Goal: Task Accomplishment & Management: Use online tool/utility

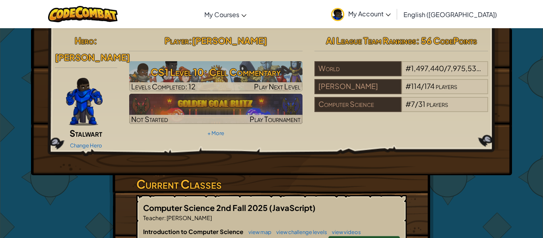
click at [173, 58] on hr at bounding box center [216, 55] width 174 height 8
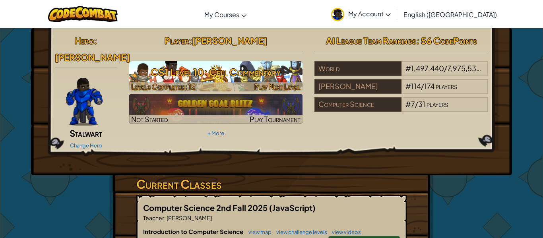
click at [178, 66] on h3 "CS1 Level 10: Cell Commentary" at bounding box center [216, 72] width 174 height 18
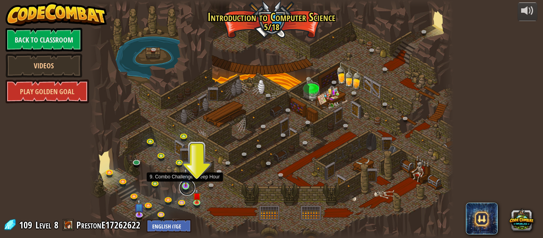
click at [183, 187] on link at bounding box center [187, 188] width 16 height 16
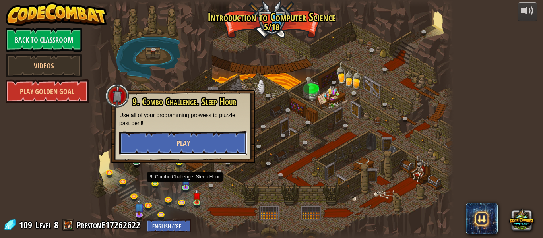
click at [177, 136] on button "Play" at bounding box center [183, 143] width 128 height 24
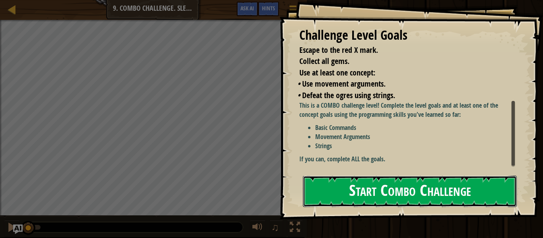
click at [351, 181] on button "Start Combo Challenge" at bounding box center [410, 191] width 214 height 31
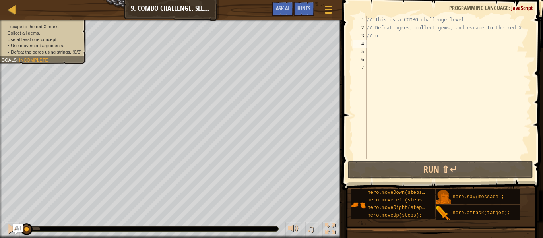
click at [410, 46] on div "// This is a COMBO challenge level. // Defeat ogres, collect gems, and escape t…" at bounding box center [448, 95] width 166 height 159
type textarea "up"
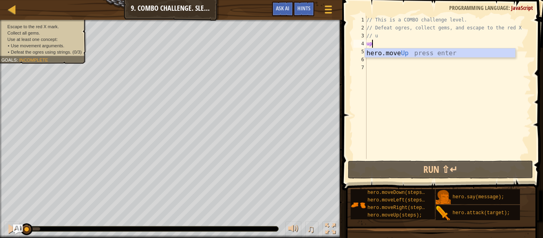
scroll to position [4, 0]
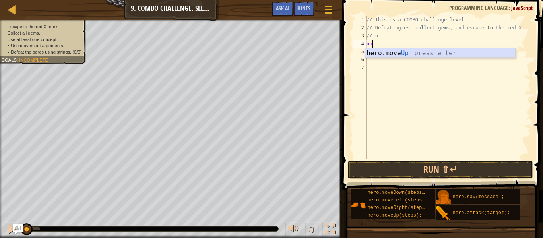
click at [453, 54] on div "hero.move Up press enter" at bounding box center [440, 63] width 150 height 29
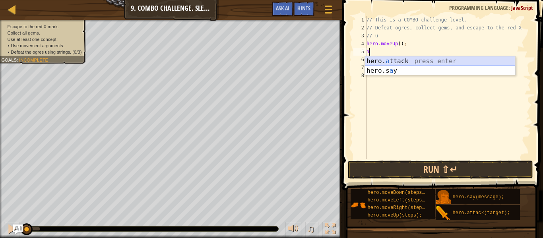
click at [382, 59] on div "hero. a ttack press enter hero.s a y press enter" at bounding box center [440, 75] width 150 height 38
type textarea "hero.attack("Enemy Name");"
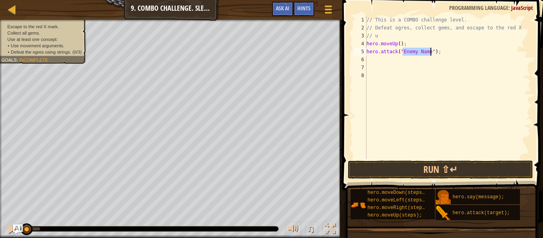
click at [386, 59] on div "// This is a COMBO challenge level. // Defeat ogres, collect gems, and escape t…" at bounding box center [448, 95] width 166 height 159
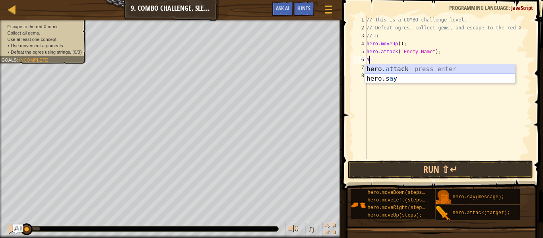
click at [385, 66] on div "hero. a ttack press enter hero.s a y press enter" at bounding box center [440, 83] width 150 height 38
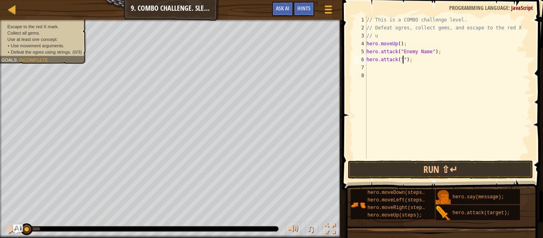
click at [430, 52] on div "// This is a COMBO challenge level. // Defeat ogres, collect gems, and escape t…" at bounding box center [448, 95] width 166 height 159
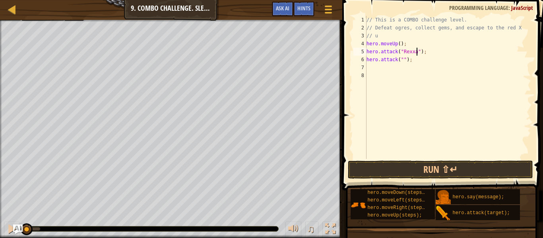
scroll to position [4, 8]
click at [402, 59] on div "// This is a COMBO challenge level. // Defeat ogres, collect gems, and escape t…" at bounding box center [448, 95] width 166 height 159
type textarea "hero.attack("Rexxar");"
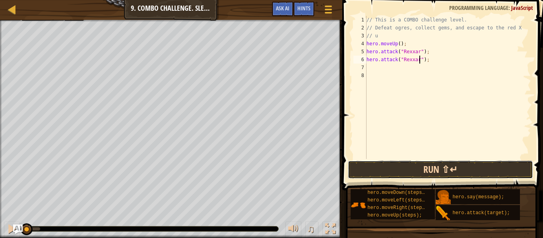
click at [431, 172] on button "Run ⇧↵" at bounding box center [440, 170] width 185 height 18
click at [431, 172] on button "Running" at bounding box center [440, 170] width 185 height 18
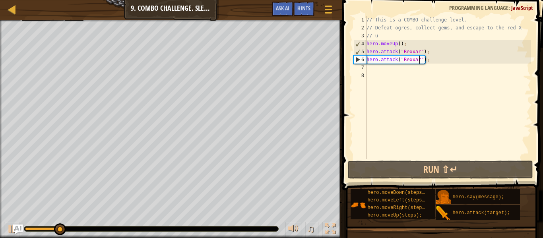
click at [374, 69] on div "// This is a COMBO challenge level. // Defeat ogres, collect gems, and escape t…" at bounding box center [448, 95] width 166 height 159
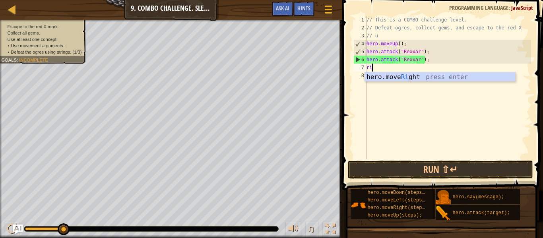
scroll to position [4, 1]
type textarea "righ"
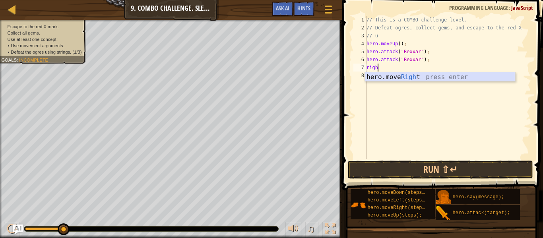
click at [383, 78] on div "hero.move Righ t press enter" at bounding box center [440, 86] width 150 height 29
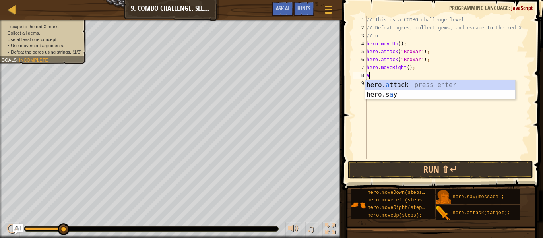
scroll to position [4, 0]
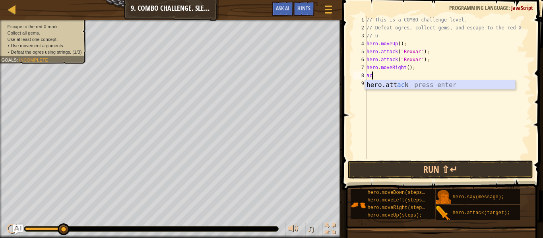
click at [408, 83] on div "hero.att ac k press enter" at bounding box center [440, 94] width 150 height 29
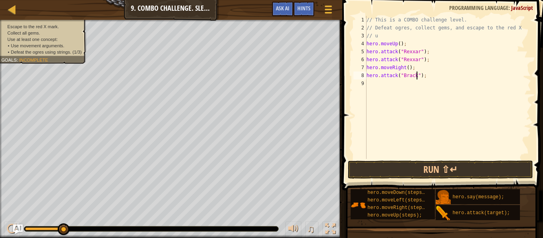
scroll to position [4, 8]
drag, startPoint x: 429, startPoint y: 77, endPoint x: 359, endPoint y: 77, distance: 70.8
click at [359, 77] on div "hero.attack("[PERSON_NAME]"); 1 2 3 4 5 6 7 8 9 // This is a COMBO challenge le…" at bounding box center [441, 87] width 179 height 143
click at [359, 77] on div "8" at bounding box center [359, 76] width 13 height 8
type textarea "hero.attack("[PERSON_NAME]");"
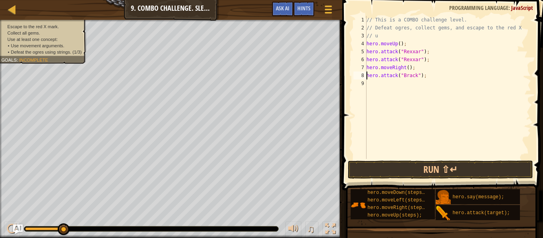
click at [379, 86] on div "// This is a COMBO challenge level. // Defeat ogres, collect gems, and escape t…" at bounding box center [448, 95] width 166 height 159
paste textarea "hero.attack("[PERSON_NAME]");"
type textarea "hero.attack("[PERSON_NAME]");"
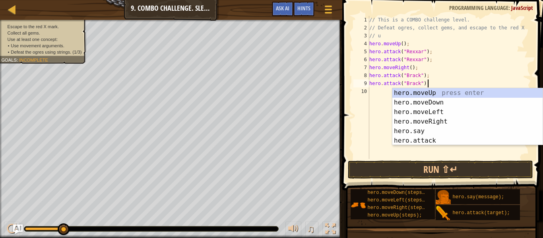
click at [373, 92] on div "// This is a COMBO challenge level. // Defeat ogres, collect gems, and escape t…" at bounding box center [449, 95] width 163 height 159
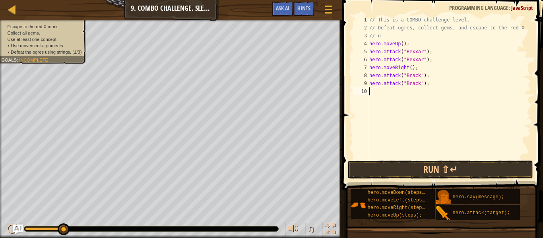
type textarea "b"
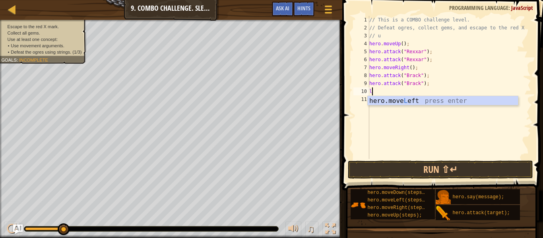
type textarea "le"
click at [400, 99] on div "hero.move Le ft press enter" at bounding box center [443, 110] width 150 height 29
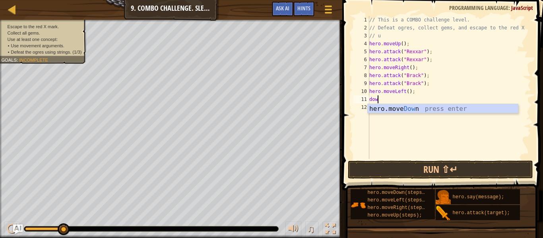
type textarea "down"
click at [404, 104] on div "hero.move Down press enter" at bounding box center [443, 118] width 150 height 29
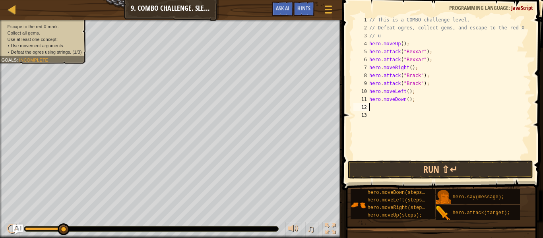
scroll to position [4, 0]
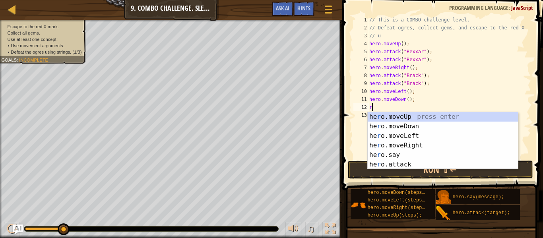
type textarea "ri"
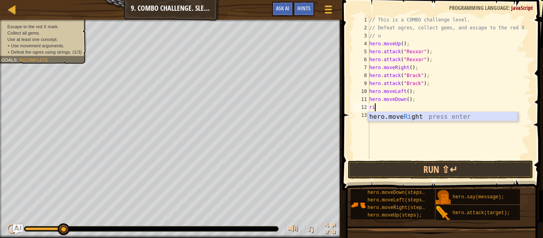
click at [416, 115] on div "hero.move Ri ght press enter" at bounding box center [443, 126] width 150 height 29
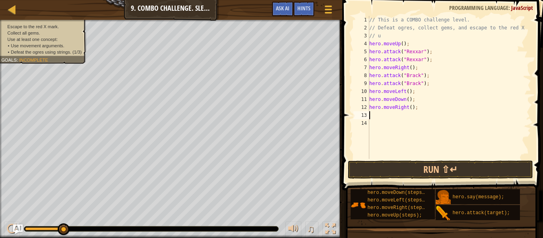
click at [412, 109] on div "// This is a COMBO challenge level. // Defeat ogres, collect gems, and escape t…" at bounding box center [449, 95] width 163 height 159
type textarea "hero.moveRight(2);"
click at [376, 116] on div "// This is a COMBO challenge level. // Defeat ogres, collect gems, and escape t…" at bounding box center [449, 95] width 163 height 159
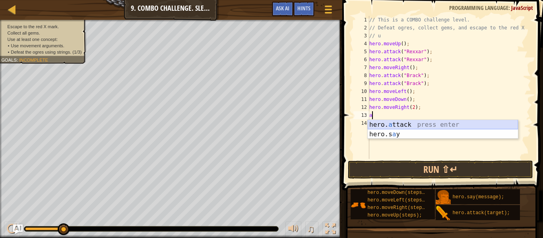
click at [389, 124] on div "hero. a ttack press enter hero.s a y press enter" at bounding box center [443, 139] width 150 height 38
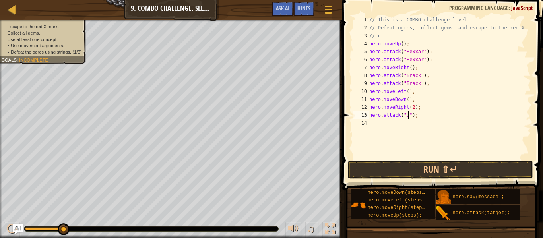
scroll to position [4, 6]
type textarea "hero.attack("Ursa");"
drag, startPoint x: 432, startPoint y: 117, endPoint x: 357, endPoint y: 119, distance: 75.6
click at [357, 119] on div "hero.attack("Ursa"); 1 2 3 4 5 6 7 8 9 10 11 12 13 14 // This is a COMBO challe…" at bounding box center [441, 87] width 179 height 143
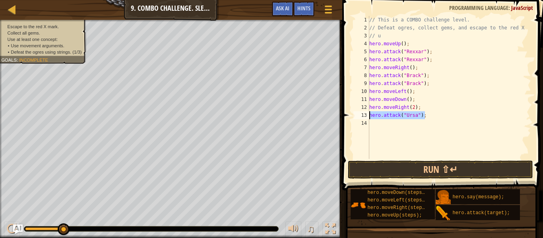
click at [381, 125] on div "// This is a COMBO challenge level. // Defeat ogres, collect gems, and escape t…" at bounding box center [449, 95] width 163 height 159
paste textarea "hero.attack("Ursa");"
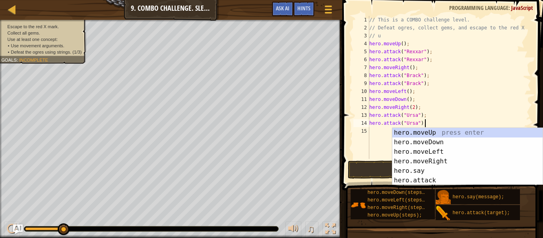
type textarea "hero.attack("Ursa");"
click at [385, 169] on button "Run ⇧↵" at bounding box center [440, 170] width 185 height 18
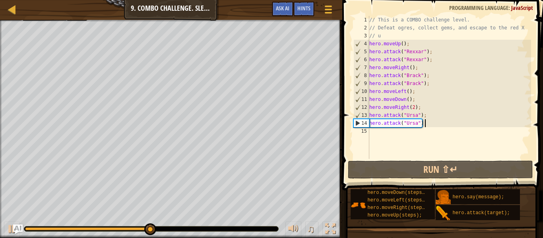
click at [376, 142] on div "// This is a COMBO challenge level. // Defeat ogres, collect gems, and escape t…" at bounding box center [449, 95] width 163 height 159
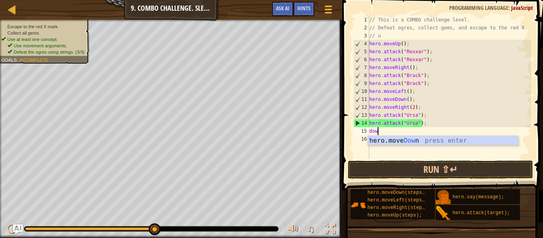
type textarea "down"
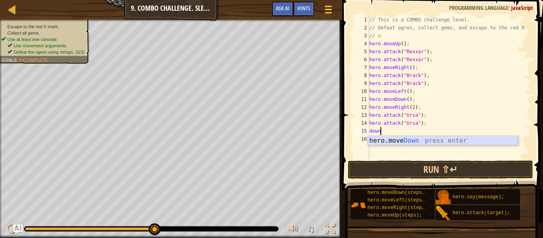
click at [379, 144] on div "hero.move Down press enter" at bounding box center [443, 150] width 150 height 29
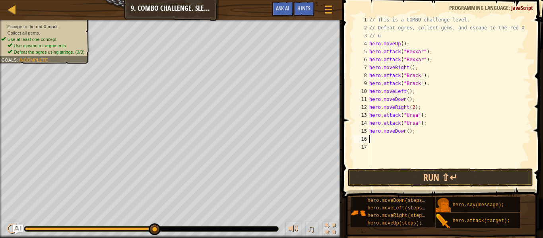
scroll to position [4, 0]
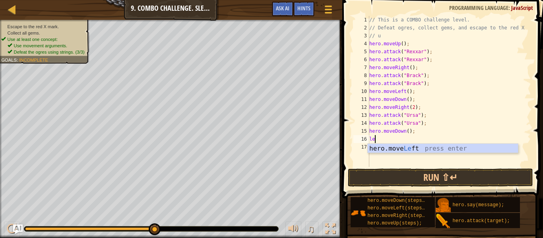
type textarea "lef"
click at [390, 150] on div "hero.move Lef t press enter" at bounding box center [443, 158] width 150 height 29
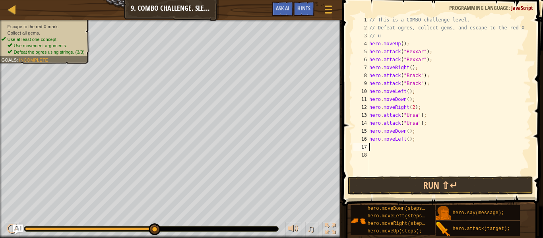
click at [409, 141] on div "// This is a COMBO challenge level. // Defeat ogres, collect gems, and escape t…" at bounding box center [449, 103] width 163 height 175
type textarea "hero.moveLeft(2);"
click at [385, 148] on div "// This is a COMBO challenge level. // Defeat ogres, collect gems, and escape t…" at bounding box center [449, 103] width 163 height 175
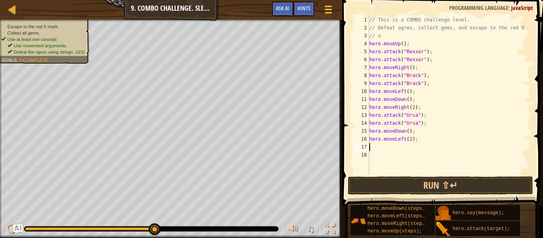
type textarea "up"
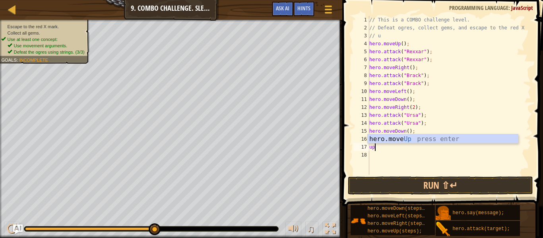
scroll to position [4, 0]
click at [403, 137] on div "hero.move Up press enter" at bounding box center [443, 148] width 150 height 29
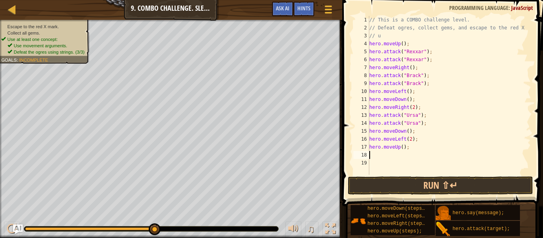
click at [402, 145] on div "// This is a COMBO challenge level. // Defeat ogres, collect gems, and escape t…" at bounding box center [449, 103] width 163 height 175
type textarea "hero.moveUp(2);"
click at [372, 155] on div "// This is a COMBO challenge level. // Defeat ogres, collect gems, and escape t…" at bounding box center [449, 103] width 163 height 175
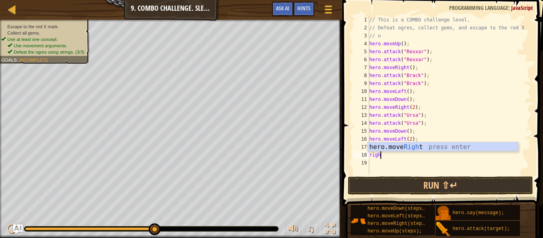
click at [385, 0] on body "Map Introduction to Computer Science 9. Combo Challenge. Sleep Hour Game Menu D…" at bounding box center [271, 0] width 543 height 0
click at [386, 157] on div "// This is a COMBO challenge level. // Defeat ogres, collect gems, and escape t…" at bounding box center [449, 103] width 163 height 175
type textarea "rig"
click at [395, 147] on div "hero.move Rig ht press enter" at bounding box center [443, 156] width 150 height 29
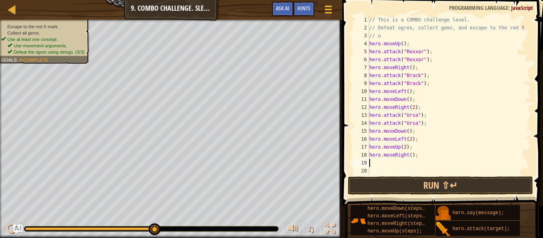
scroll to position [4, 0]
click at [412, 155] on div "// This is a COMBO challenge level. // Defeat ogres, collect gems, and escape t…" at bounding box center [449, 103] width 163 height 175
type textarea "hero.moveRight(3);"
click at [427, 182] on button "Run ⇧↵" at bounding box center [440, 186] width 185 height 18
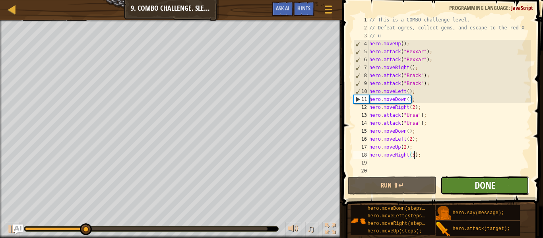
click at [479, 189] on span "Done" at bounding box center [485, 185] width 21 height 13
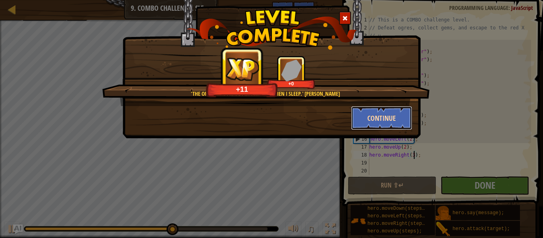
click at [391, 118] on button "Continue" at bounding box center [382, 118] width 62 height 24
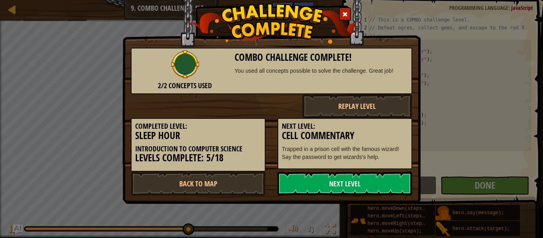
click at [391, 118] on div "Next Level: Cell Commentary Trapped in a prison cell with the famous wizard! Sa…" at bounding box center [345, 143] width 135 height 51
click at [337, 178] on link "Next Level" at bounding box center [345, 184] width 135 height 24
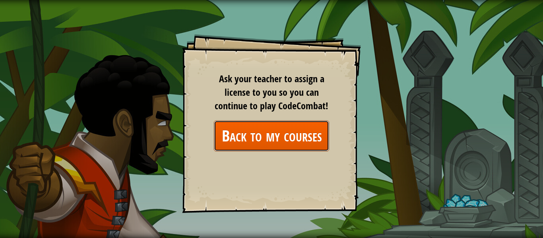
click at [298, 138] on link "Back to my courses" at bounding box center [271, 135] width 115 height 31
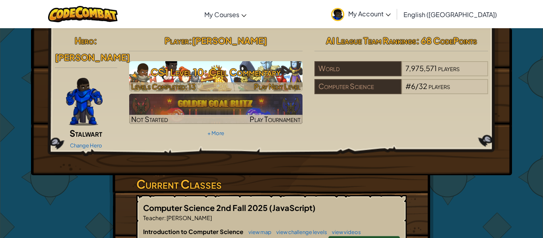
click at [195, 77] on h3 "CS1 Level 10: Cell Commentary" at bounding box center [216, 72] width 174 height 18
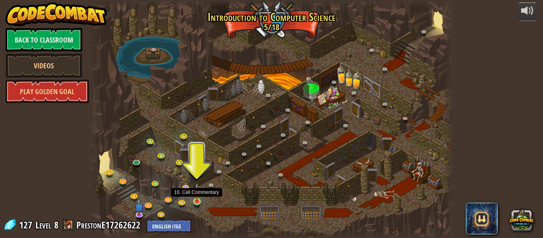
click at [195, 198] on img at bounding box center [197, 192] width 8 height 19
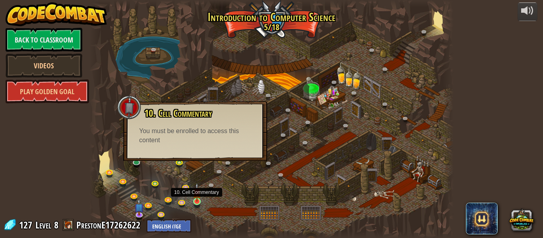
click at [196, 196] on img at bounding box center [197, 192] width 8 height 19
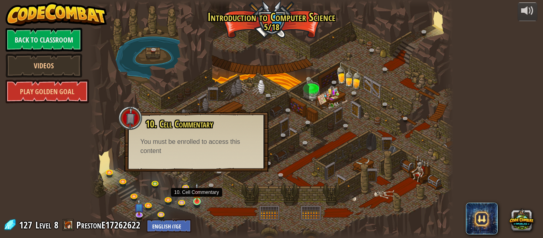
click at [195, 191] on img at bounding box center [197, 192] width 8 height 19
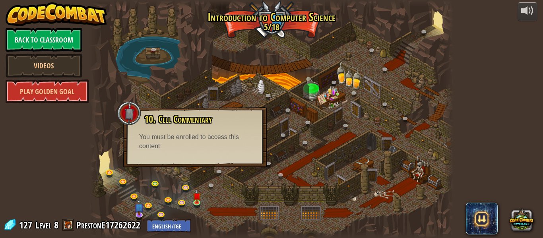
click at [225, 185] on div at bounding box center [271, 119] width 364 height 238
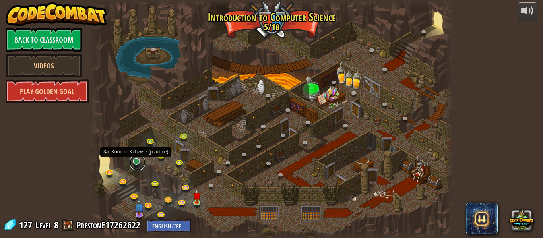
click at [135, 163] on link at bounding box center [138, 163] width 16 height 16
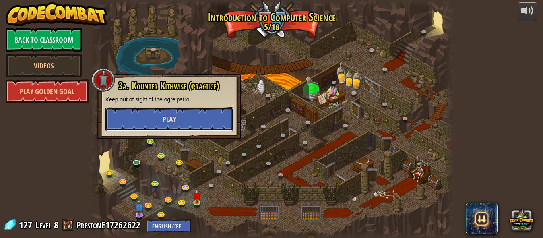
click at [185, 115] on button "Play" at bounding box center [169, 119] width 128 height 24
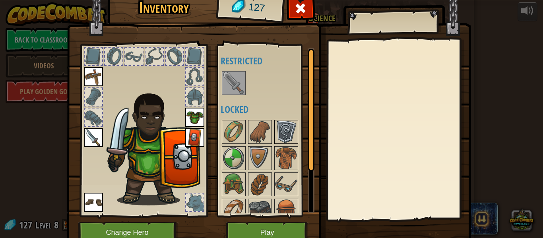
click at [280, 120] on div at bounding box center [286, 132] width 24 height 24
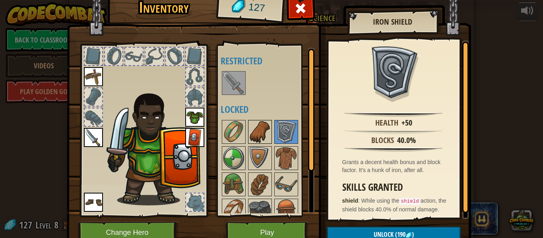
click at [264, 131] on img at bounding box center [260, 132] width 22 height 22
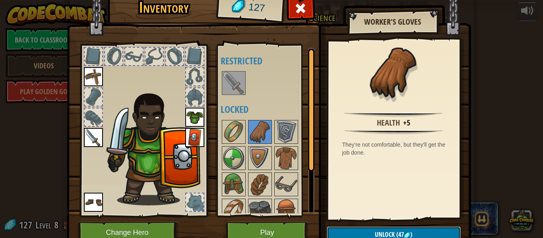
click at [392, 234] on span "Unlock" at bounding box center [385, 234] width 20 height 9
click at [234, 134] on img at bounding box center [234, 132] width 22 height 22
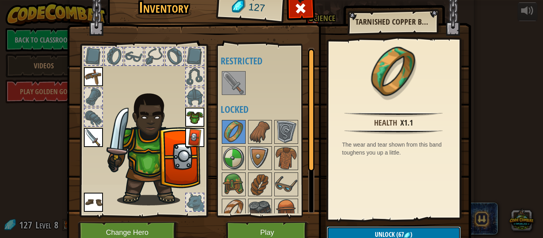
click at [360, 235] on button "Unlock (67 )" at bounding box center [394, 235] width 134 height 16
click at [390, 232] on button "Confirm" at bounding box center [394, 235] width 134 height 16
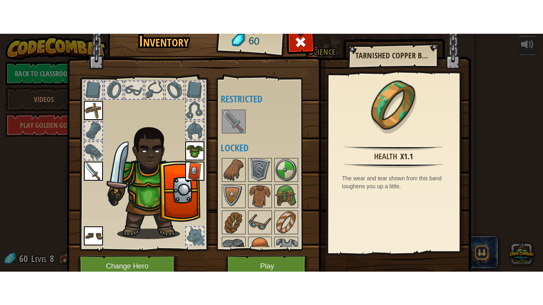
scroll to position [98, 0]
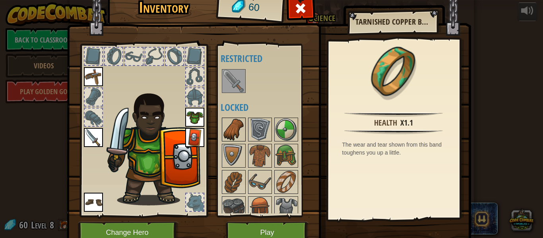
click at [239, 124] on img at bounding box center [234, 129] width 22 height 22
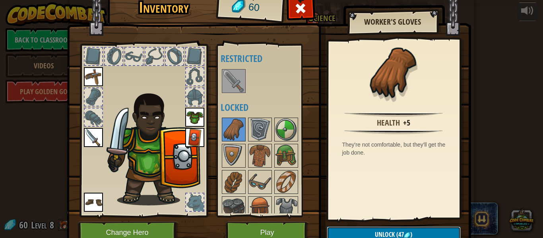
click at [378, 230] on span "Unlock" at bounding box center [385, 234] width 20 height 9
click at [378, 230] on button "Confirm" at bounding box center [394, 235] width 134 height 16
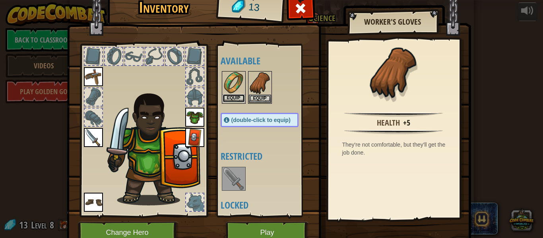
click at [233, 95] on button "Equip" at bounding box center [234, 98] width 22 height 8
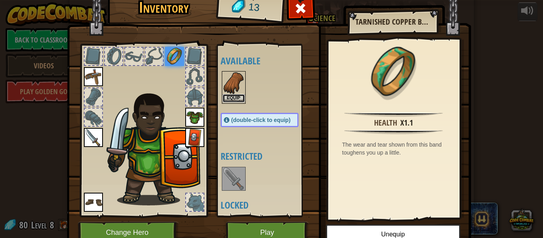
click at [229, 95] on button "Equip" at bounding box center [234, 98] width 22 height 8
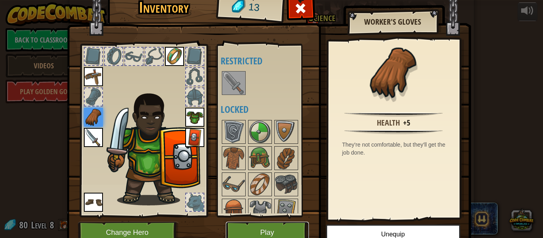
click at [289, 226] on button "Play" at bounding box center [267, 233] width 83 height 22
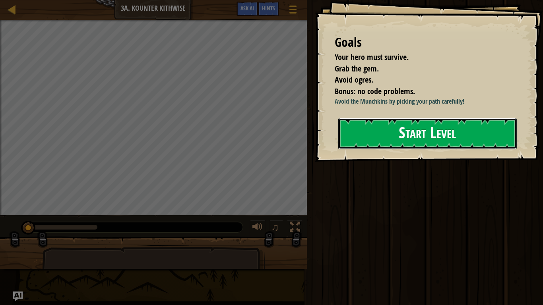
click at [367, 137] on button "Start Level" at bounding box center [427, 133] width 179 height 31
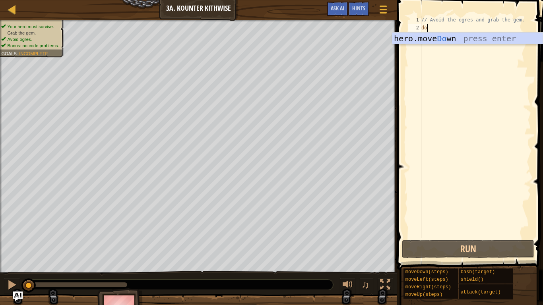
type textarea "dow"
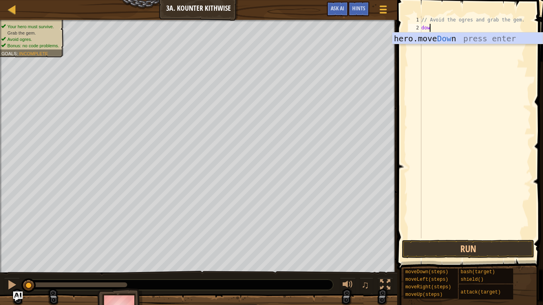
scroll to position [4, 1]
click at [487, 39] on div "hero.move Dow n press enter" at bounding box center [467, 51] width 150 height 36
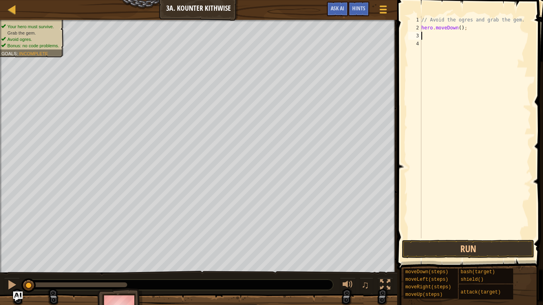
scroll to position [4, 0]
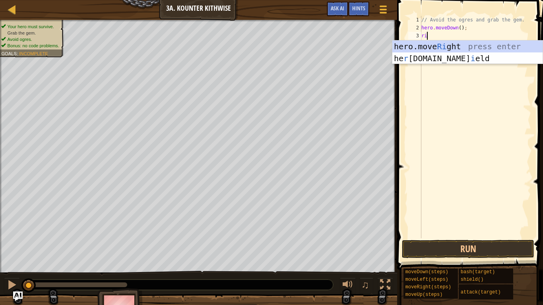
type textarea "righ"
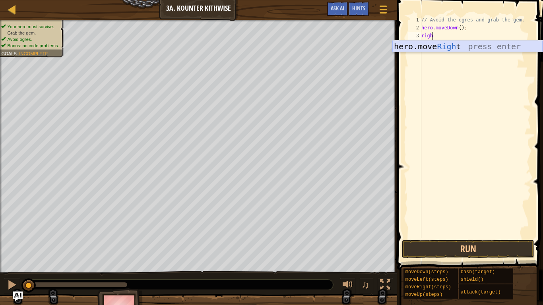
click at [465, 44] on div "hero.move Righ t press enter" at bounding box center [467, 59] width 150 height 36
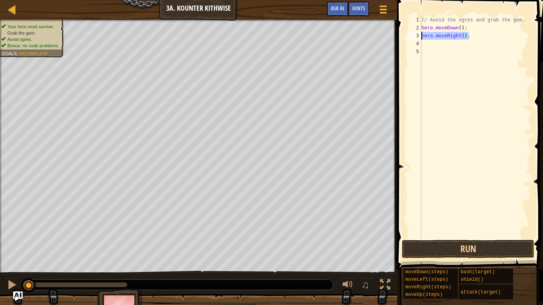
drag, startPoint x: 483, startPoint y: 36, endPoint x: 409, endPoint y: 39, distance: 74.0
click at [409, 39] on div "1 2 3 4 5 // Avoid the ogres and grab the gem. hero . moveDown ( ) ; hero . mov…" at bounding box center [469, 127] width 124 height 223
type textarea "hero.moveRight();"
click at [462, 25] on div "// Avoid the ogres and grab the gem. hero . moveDown ( ) ;" at bounding box center [475, 135] width 111 height 239
type textarea "hero.moveDown(2);"
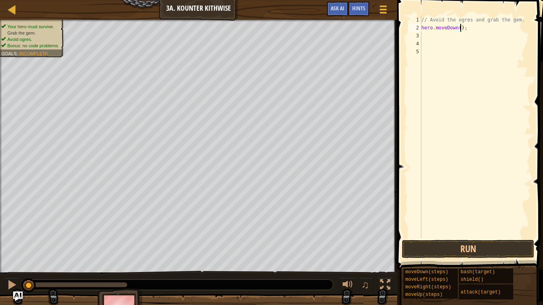
scroll to position [4, 6]
click at [427, 35] on div "// Avoid the ogres and grab the gem. hero . moveDown ( 2 ) ;" at bounding box center [475, 135] width 111 height 239
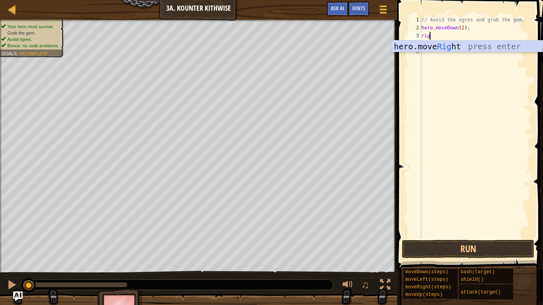
scroll to position [4, 2]
type textarea "right"
click at [468, 48] on div "hero.move Right press enter" at bounding box center [467, 59] width 150 height 36
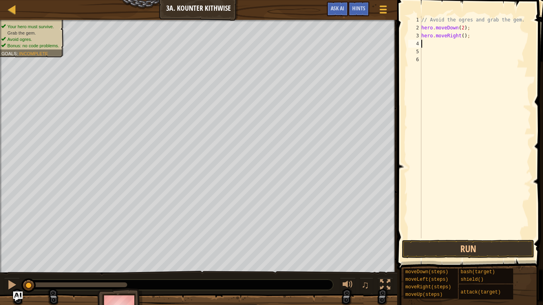
type textarea "up"
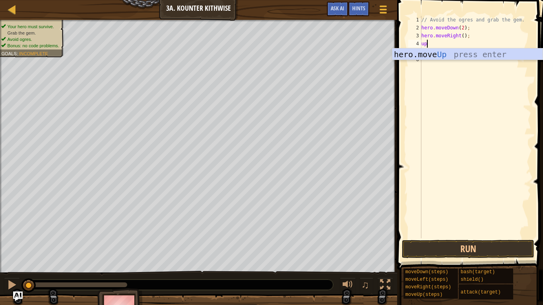
scroll to position [4, 0]
click at [513, 51] on div "hero.move Up press enter" at bounding box center [467, 67] width 150 height 36
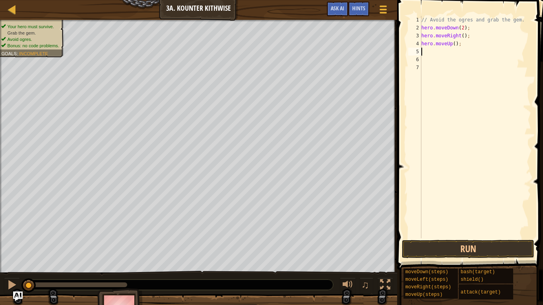
scroll to position [4, 0]
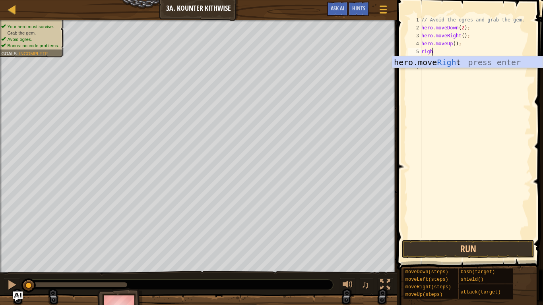
type textarea "right"
click at [495, 60] on div "hero.move Right press enter" at bounding box center [467, 74] width 150 height 36
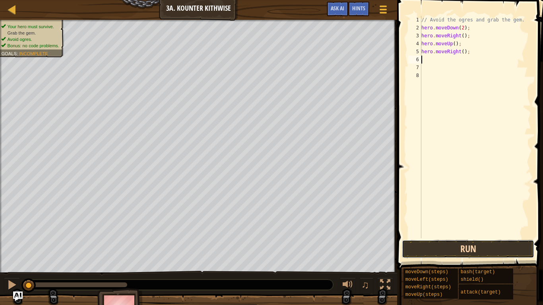
click at [438, 238] on button "Run" at bounding box center [468, 249] width 132 height 18
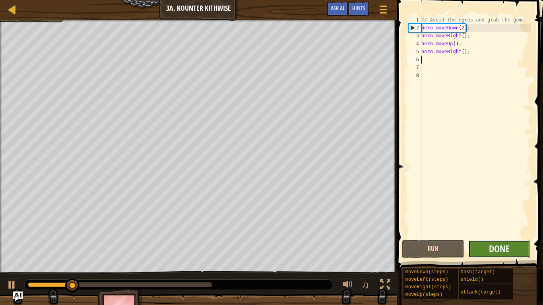
click at [478, 238] on button "Done" at bounding box center [499, 249] width 62 height 18
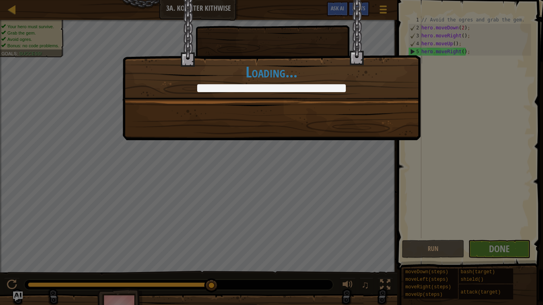
click at [495, 238] on div "Just try spelling counter clockwise correctly. +0 +0 Clean code: no code errors…" at bounding box center [271, 152] width 543 height 305
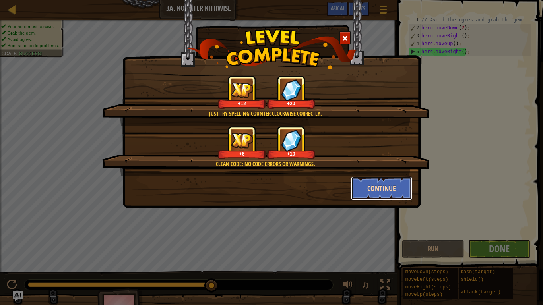
click at [389, 185] on button "Continue" at bounding box center [382, 189] width 62 height 24
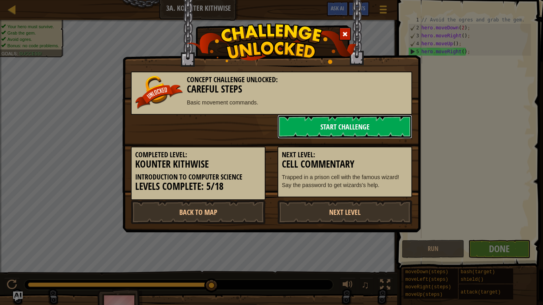
click at [368, 130] on link "Start Challenge" at bounding box center [345, 127] width 135 height 24
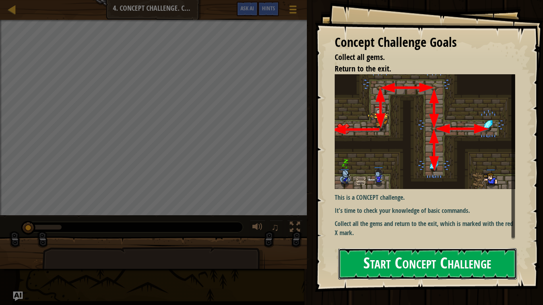
click at [380, 238] on button "Start Concept Challenge" at bounding box center [427, 264] width 179 height 31
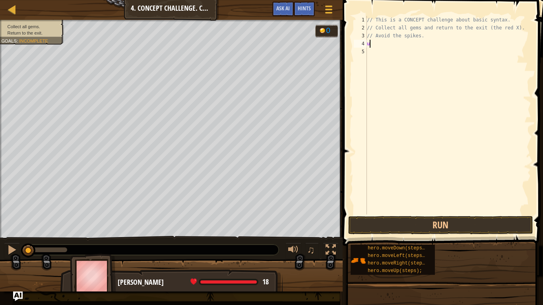
scroll to position [4, 0]
type textarea "up"
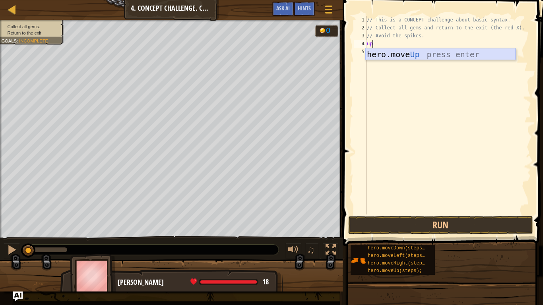
click at [414, 54] on div "hero.move Up press enter" at bounding box center [440, 67] width 150 height 36
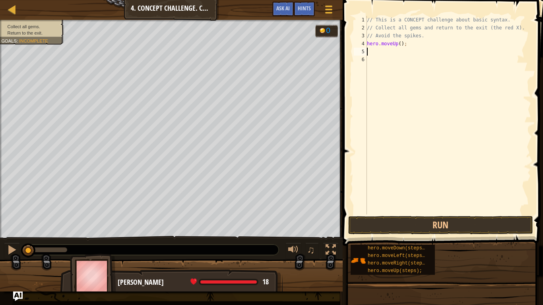
scroll to position [4, 0]
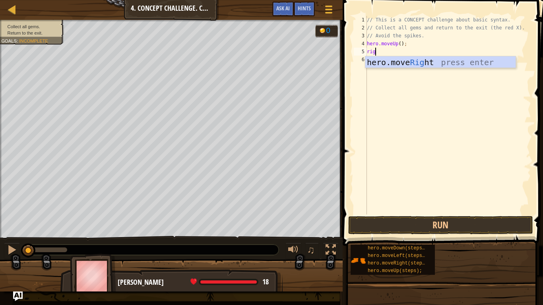
type textarea "righ"
click at [421, 61] on div "hero.move Righ t press enter" at bounding box center [440, 74] width 150 height 36
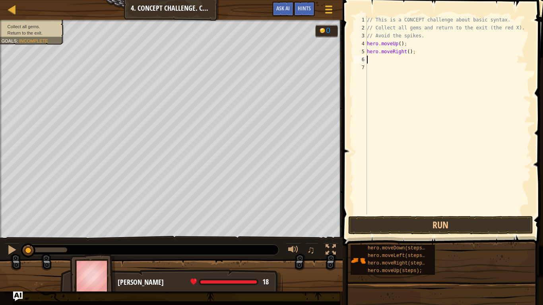
scroll to position [4, 0]
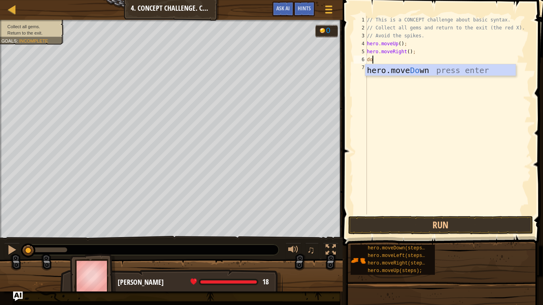
type textarea "down"
click at [428, 69] on div "hero.move Down press enter" at bounding box center [440, 82] width 150 height 36
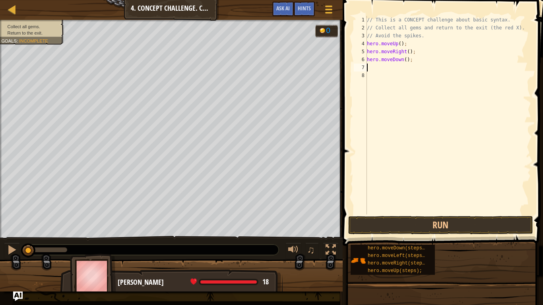
scroll to position [4, 0]
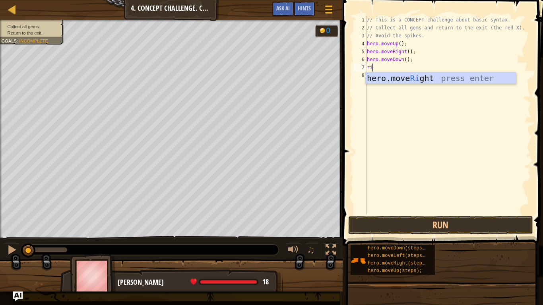
type textarea "righ"
click at [401, 81] on div "hero.move Righ t press enter" at bounding box center [440, 90] width 150 height 36
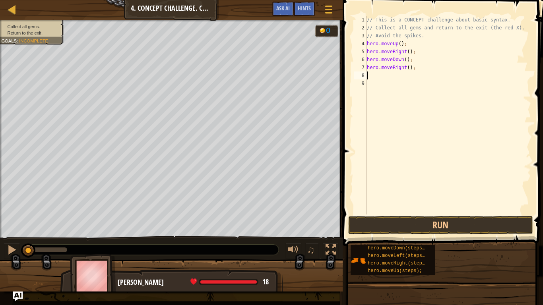
scroll to position [4, 0]
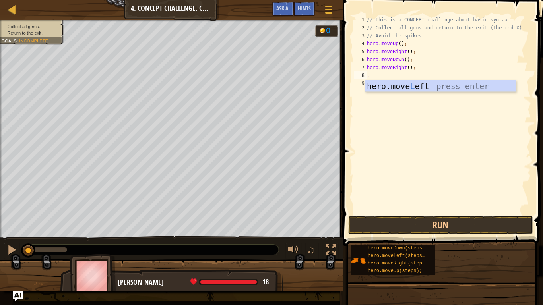
type textarea "le"
click at [410, 88] on div "hero.move Le ft press enter" at bounding box center [440, 98] width 150 height 36
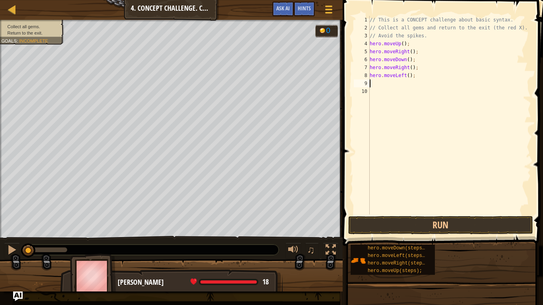
scroll to position [4, 0]
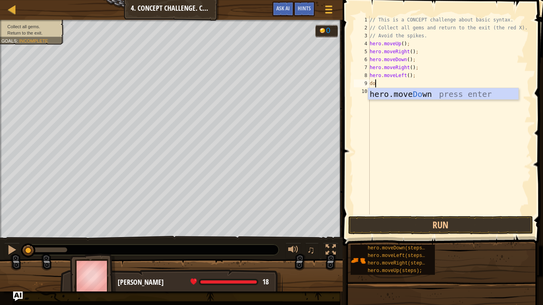
type textarea "down"
click at [409, 91] on div "hero.move Down press enter" at bounding box center [443, 106] width 150 height 36
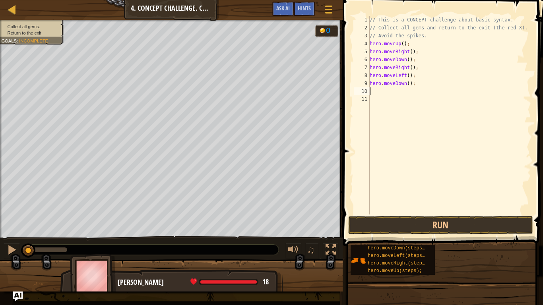
type textarea "up"
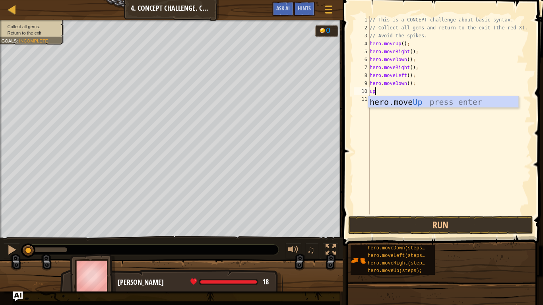
scroll to position [4, 0]
click at [403, 99] on div "hero.move Up press enter" at bounding box center [443, 114] width 150 height 36
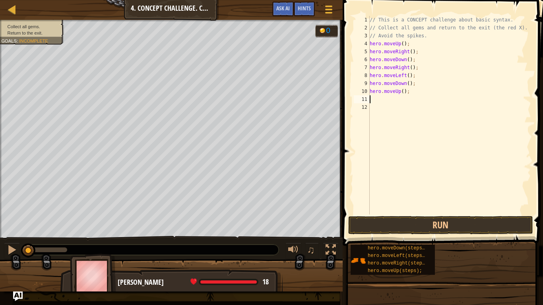
scroll to position [4, 0]
click at [404, 91] on div "// This is a CONCEPT challenge about basic syntax. // Collect all gems and retu…" at bounding box center [449, 123] width 163 height 215
type textarea "hero.moveUp(2);"
click at [384, 102] on div "// This is a CONCEPT challenge about basic syntax. // Collect all gems and retu…" at bounding box center [449, 123] width 163 height 215
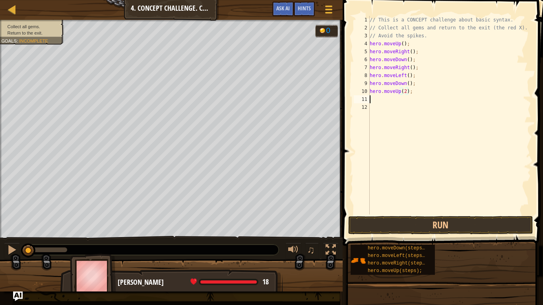
scroll to position [4, 0]
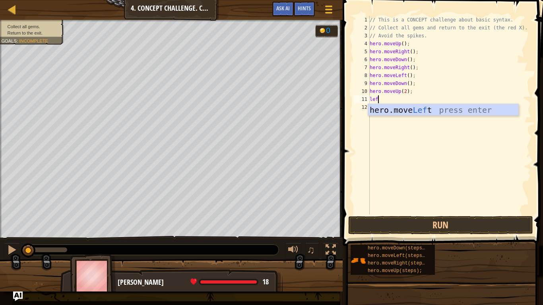
type textarea "left"
click at [380, 106] on div "hero.move Left press enter" at bounding box center [443, 122] width 150 height 36
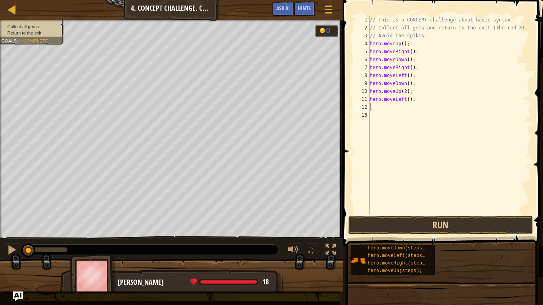
type textarea "do"
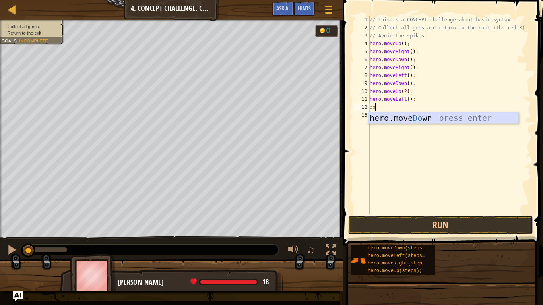
click at [395, 114] on div "hero.move Do wn press enter" at bounding box center [443, 130] width 150 height 36
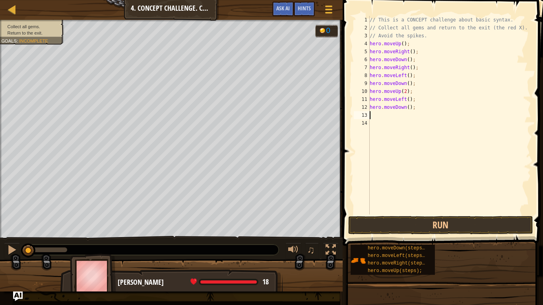
scroll to position [4, 0]
type textarea "d"
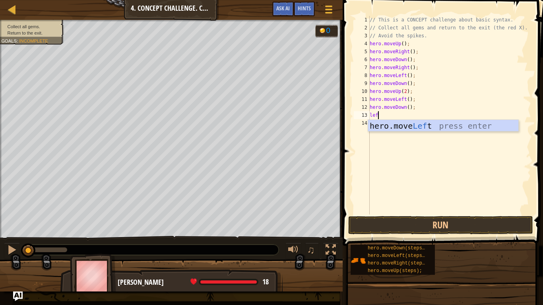
type textarea "left"
click at [400, 122] on div "hero.move Left press enter" at bounding box center [443, 138] width 150 height 36
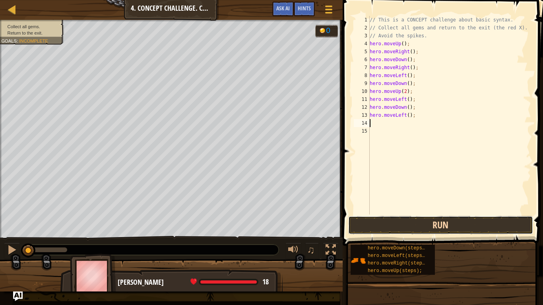
click at [418, 227] on button "Run" at bounding box center [440, 225] width 185 height 18
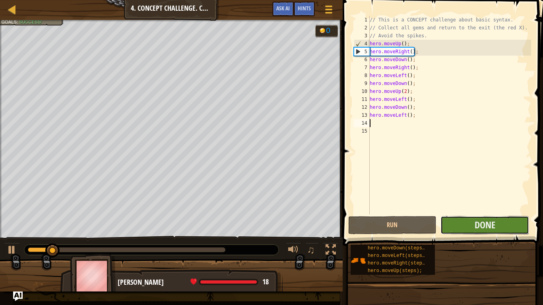
click at [461, 232] on button "Done" at bounding box center [485, 225] width 89 height 18
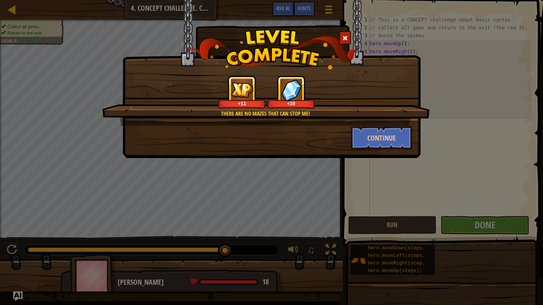
scroll to position [4, 2]
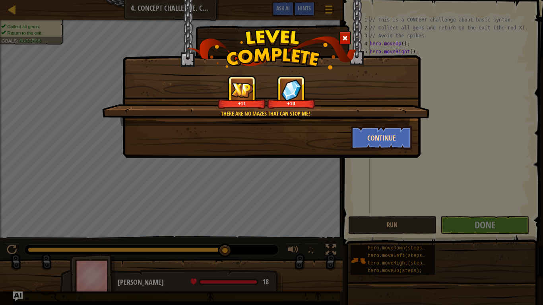
type textarea "aq"
click at [366, 142] on button "Continue" at bounding box center [382, 138] width 62 height 24
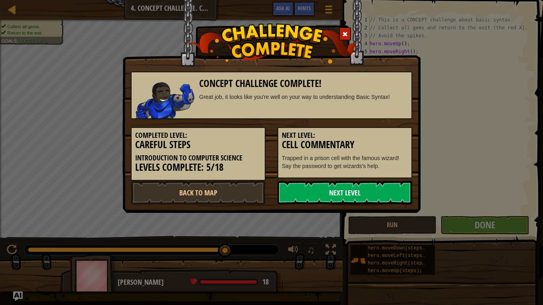
click at [373, 193] on link "Next Level" at bounding box center [345, 193] width 135 height 24
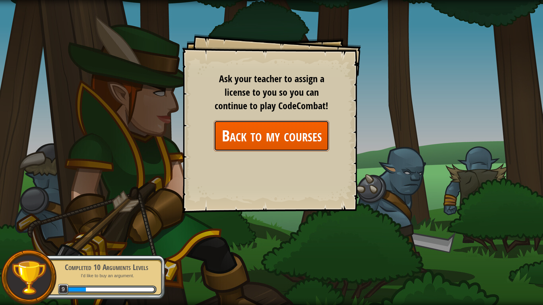
click at [300, 134] on link "Back to my courses" at bounding box center [271, 135] width 115 height 31
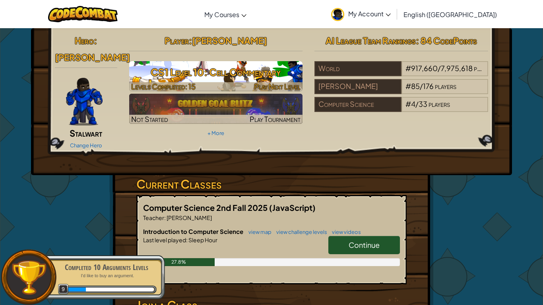
click at [223, 68] on h3 "CS1 Level 10: Cell Commentary" at bounding box center [216, 72] width 174 height 18
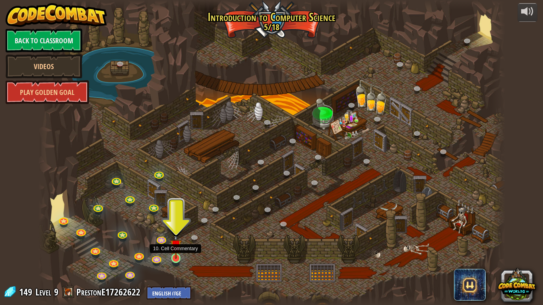
click at [173, 238] on img at bounding box center [176, 245] width 12 height 27
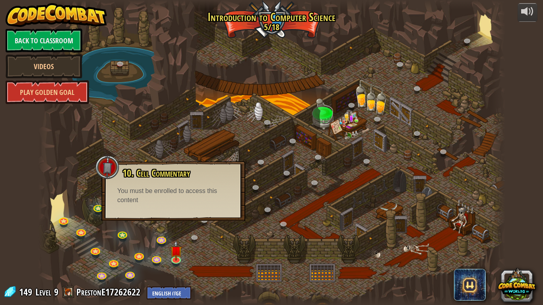
click at [193, 225] on div at bounding box center [271, 152] width 467 height 305
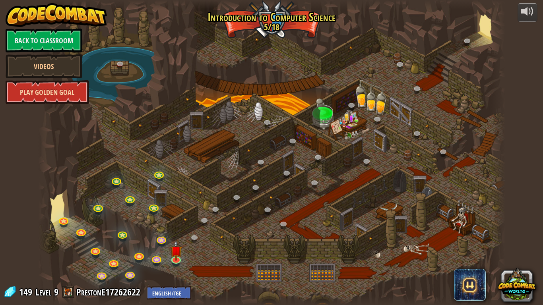
click at [60, 88] on link "Play Golden Goal" at bounding box center [48, 92] width 84 height 24
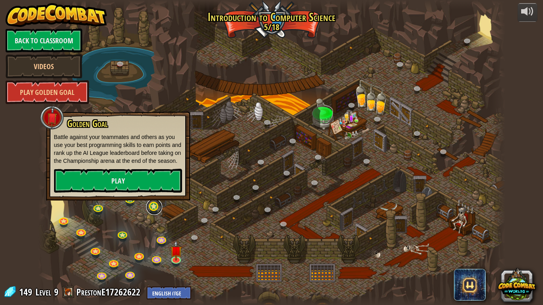
click at [158, 211] on link at bounding box center [154, 207] width 16 height 16
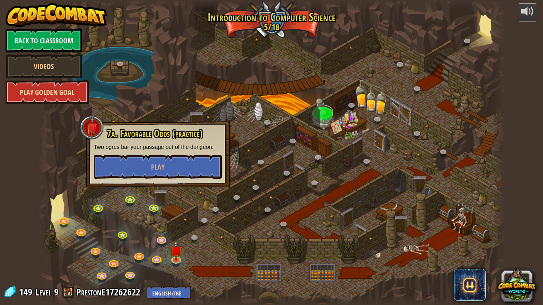
click at [47, 94] on link "Play Golden Goal" at bounding box center [48, 92] width 84 height 24
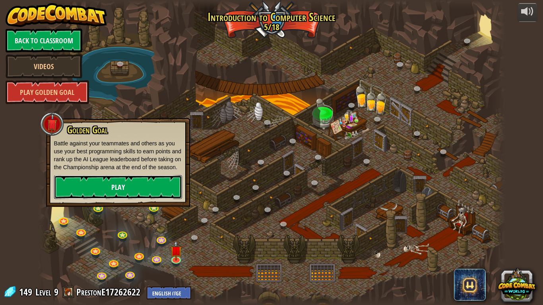
click at [113, 188] on link "Play" at bounding box center [118, 187] width 128 height 24
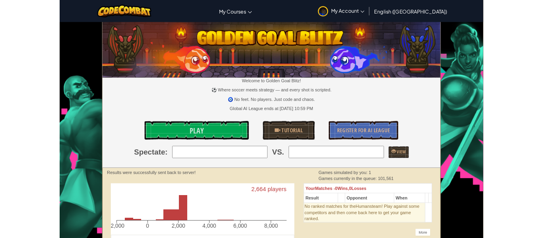
scroll to position [1, 0]
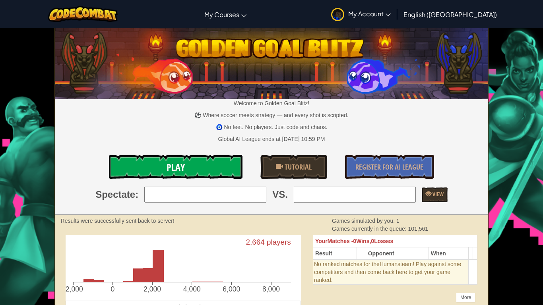
click at [159, 163] on link "Play" at bounding box center [176, 167] width 134 height 24
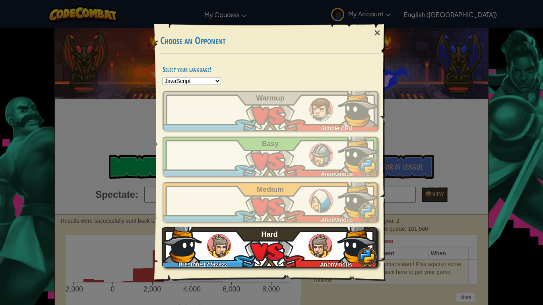
click at [267, 238] on div "PrestonE17262622 Anonymous Hard" at bounding box center [270, 247] width 216 height 40
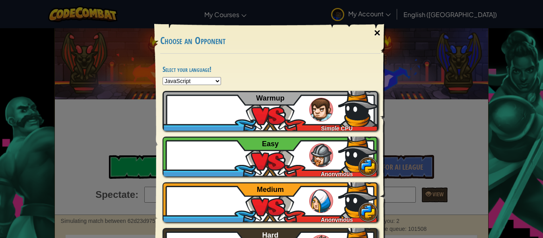
click at [377, 33] on div "×" at bounding box center [377, 32] width 18 height 23
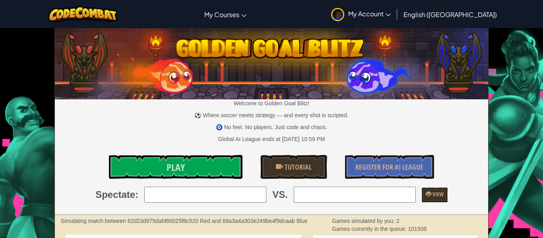
click at [118, 12] on img at bounding box center [83, 14] width 70 height 16
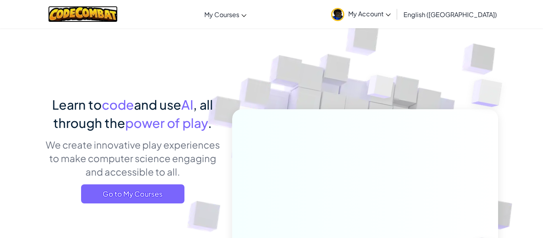
click at [118, 12] on img at bounding box center [83, 14] width 70 height 16
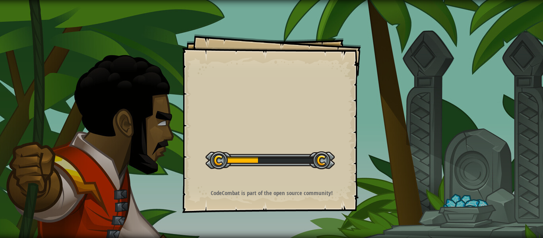
click at [277, 196] on strong "CodeCombat is part of the open source community!" at bounding box center [272, 193] width 122 height 8
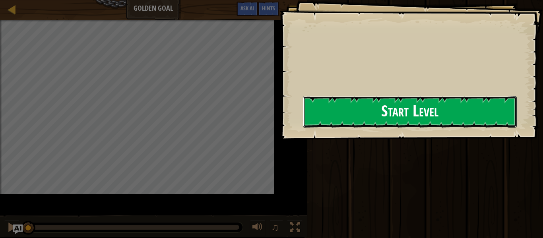
click at [420, 106] on button "Start Level" at bounding box center [410, 111] width 214 height 31
